Goal: Find contact information: Find contact information

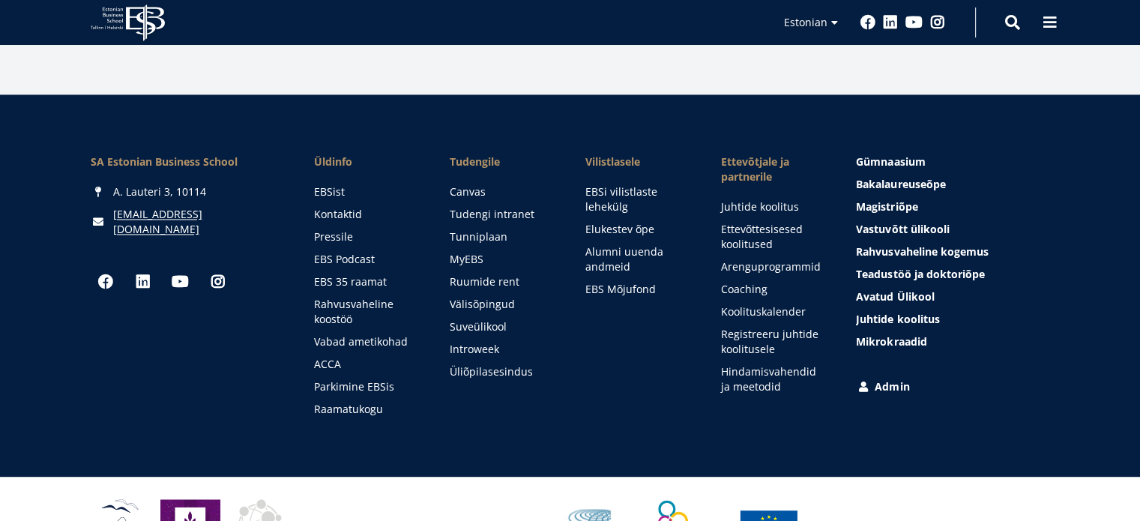
scroll to position [2247, 0]
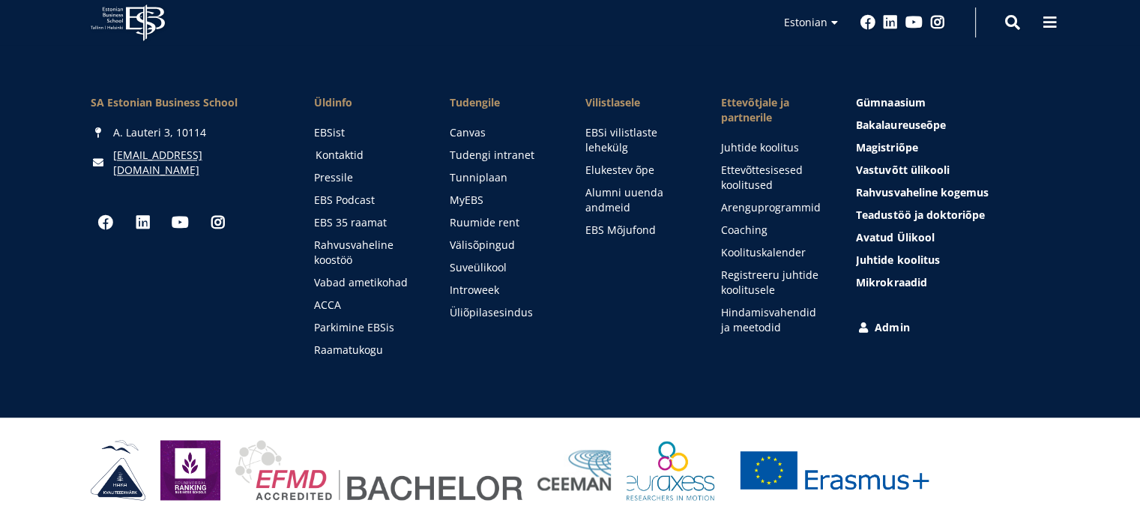
click at [342, 157] on link "Kontaktid" at bounding box center [369, 155] width 106 height 15
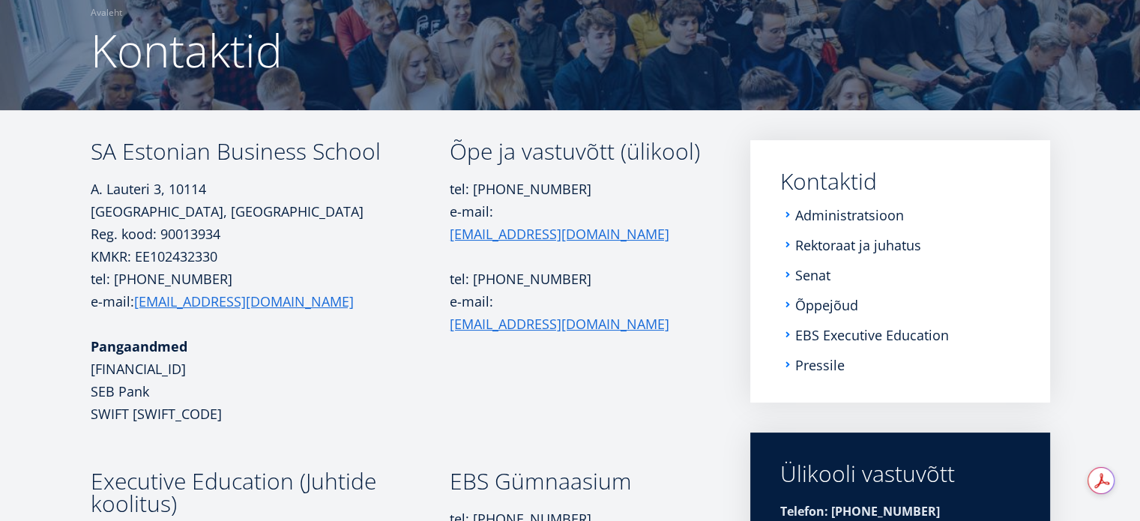
scroll to position [105, 0]
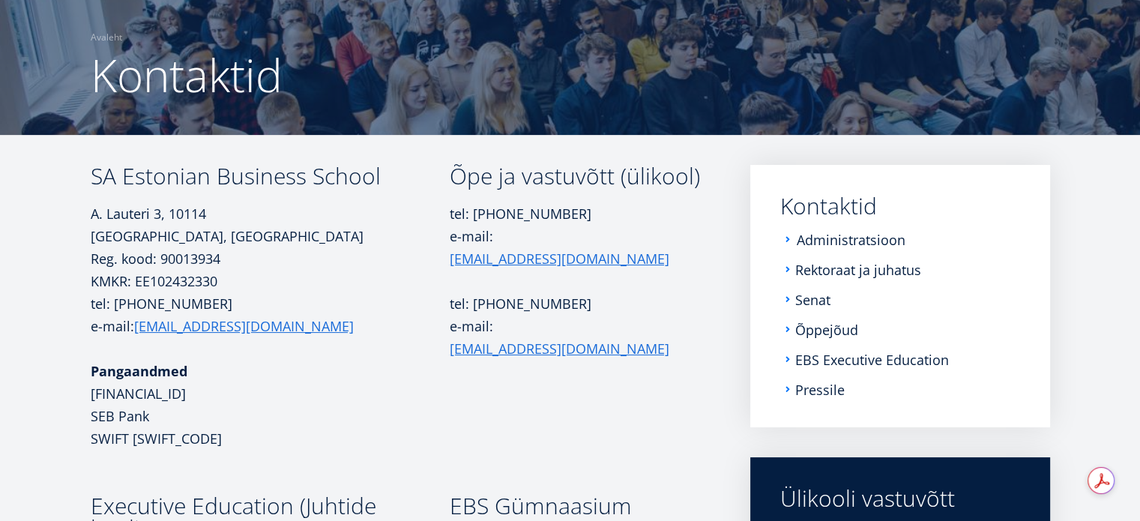
click at [815, 240] on link "Administratsioon" at bounding box center [851, 239] width 109 height 15
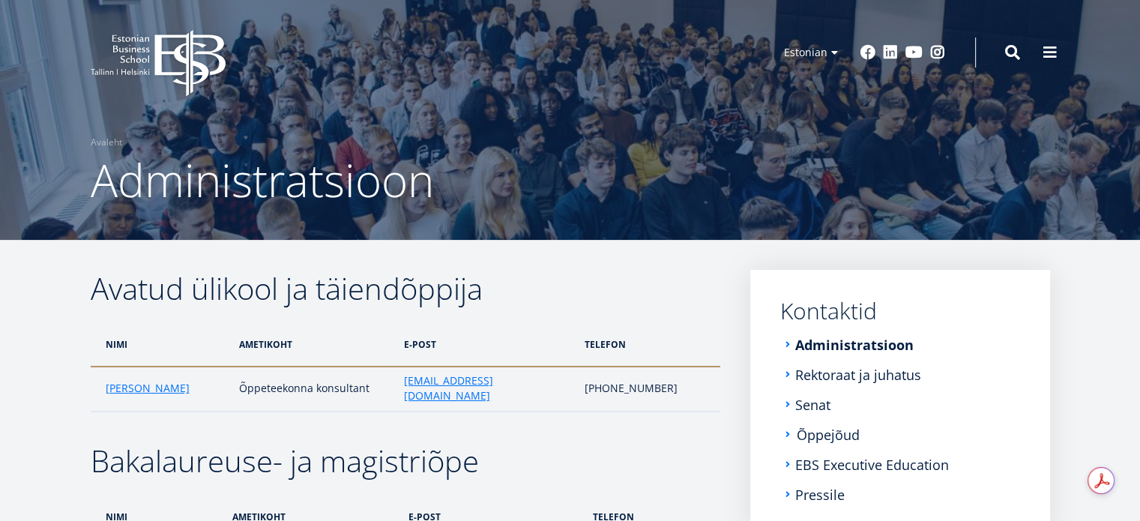
click at [827, 428] on link "Õppejõud" at bounding box center [828, 434] width 63 height 15
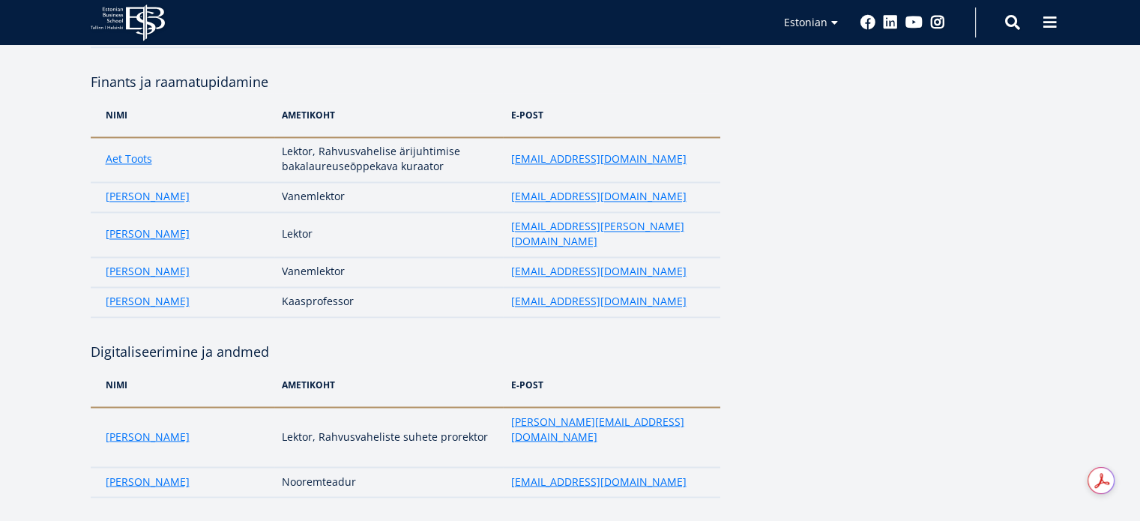
scroll to position [2473, 0]
